Goal: Task Accomplishment & Management: Manage account settings

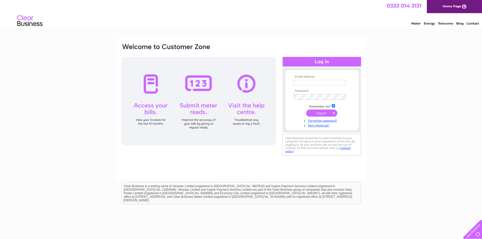
type input "accounts@trigiene.co.uk"
click at [315, 112] on input "submit" at bounding box center [321, 113] width 31 height 7
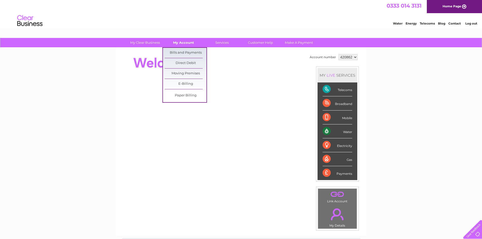
click at [176, 45] on link "My Account" at bounding box center [184, 42] width 42 height 9
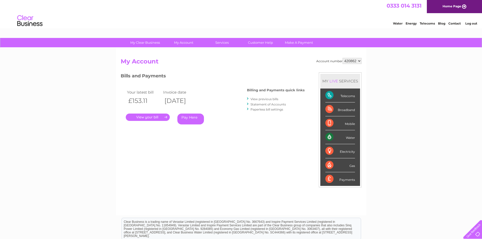
click at [150, 119] on link "." at bounding box center [148, 117] width 44 height 7
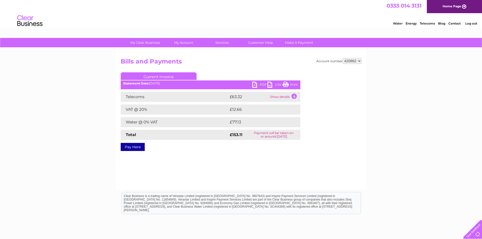
click at [257, 83] on link "PDF" at bounding box center [259, 85] width 15 height 7
